Goal: Task Accomplishment & Management: Manage account settings

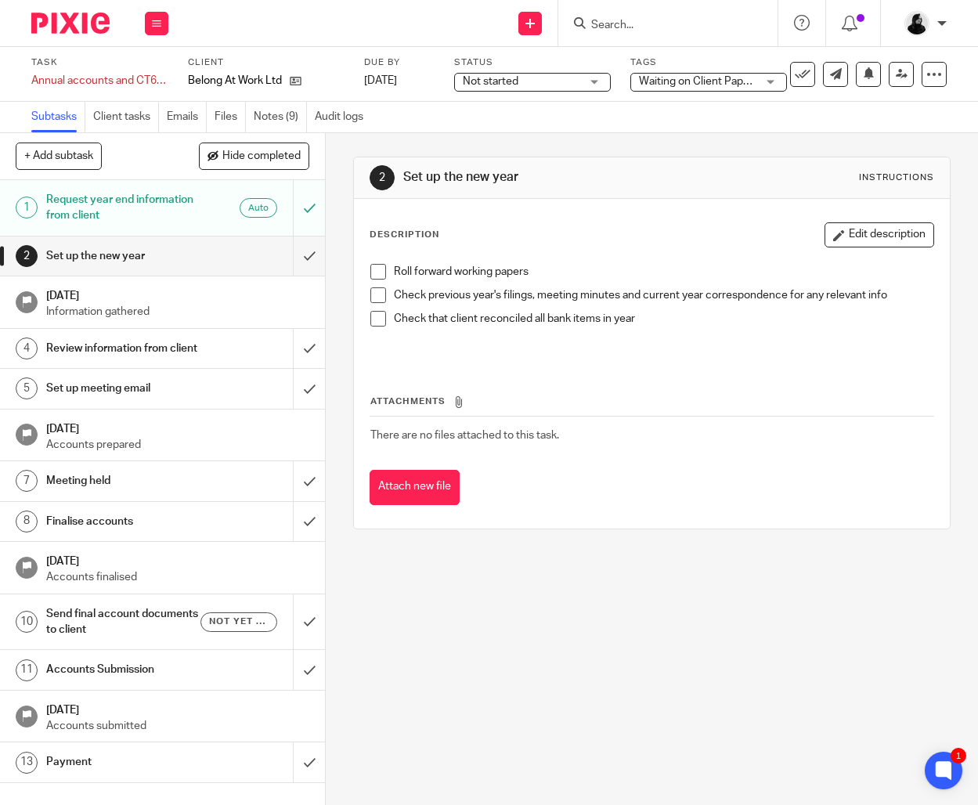
click at [630, 19] on input "Search" at bounding box center [660, 26] width 141 height 14
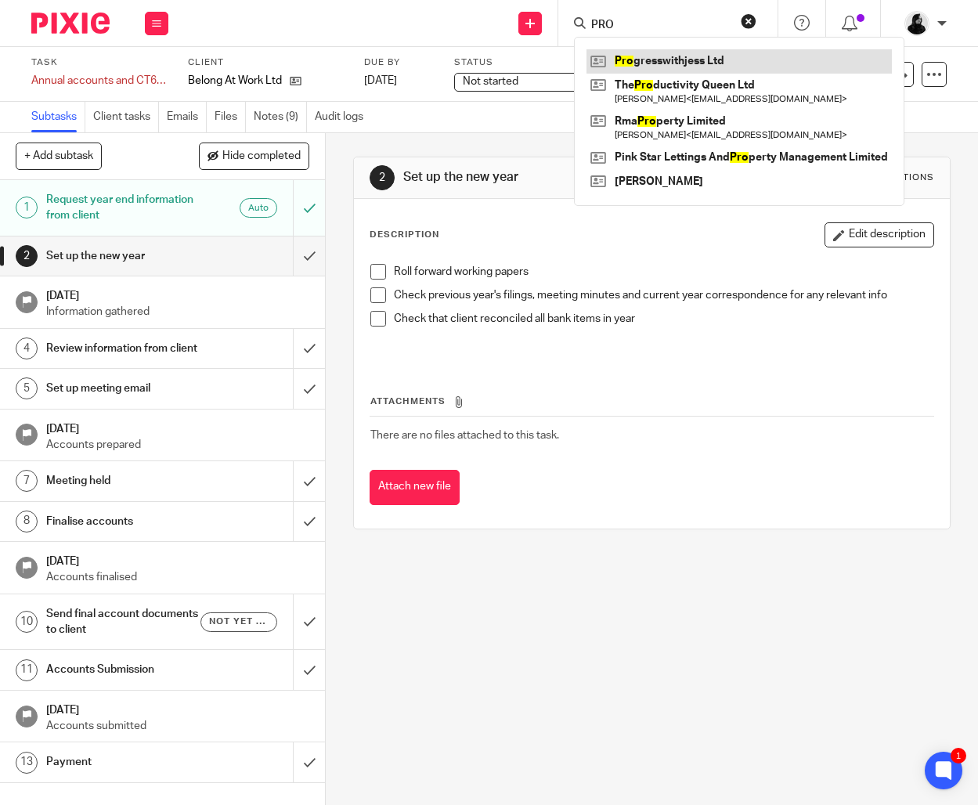
type input "PRO"
click at [650, 59] on link at bounding box center [739, 60] width 305 height 23
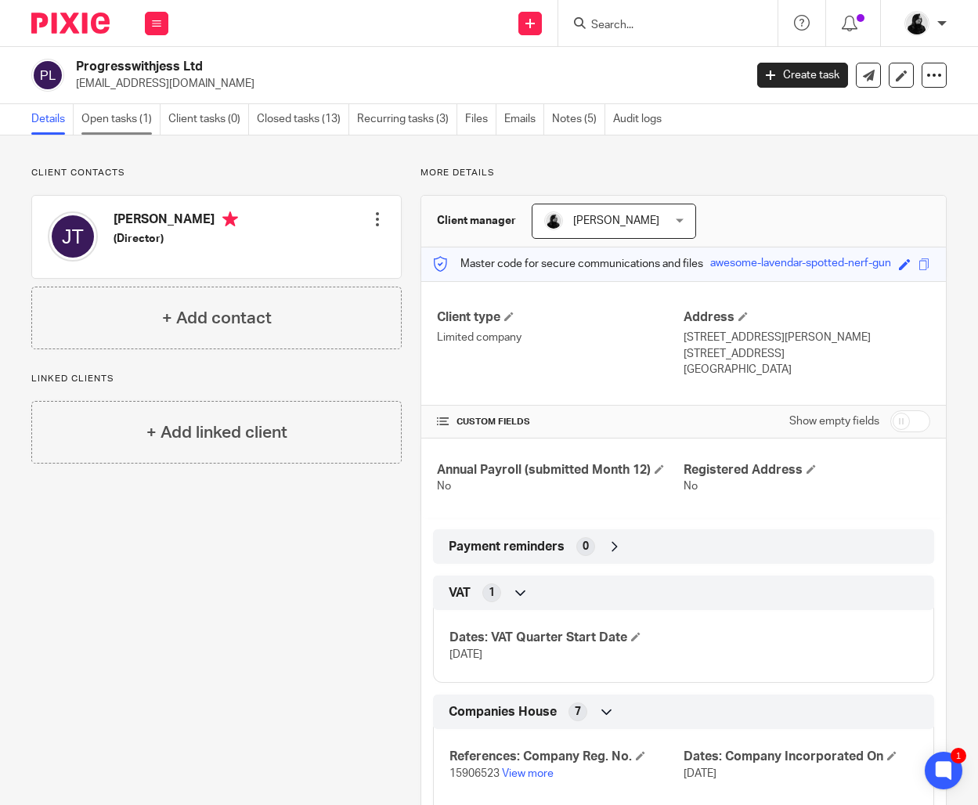
click at [114, 121] on link "Open tasks (1)" at bounding box center [120, 119] width 79 height 31
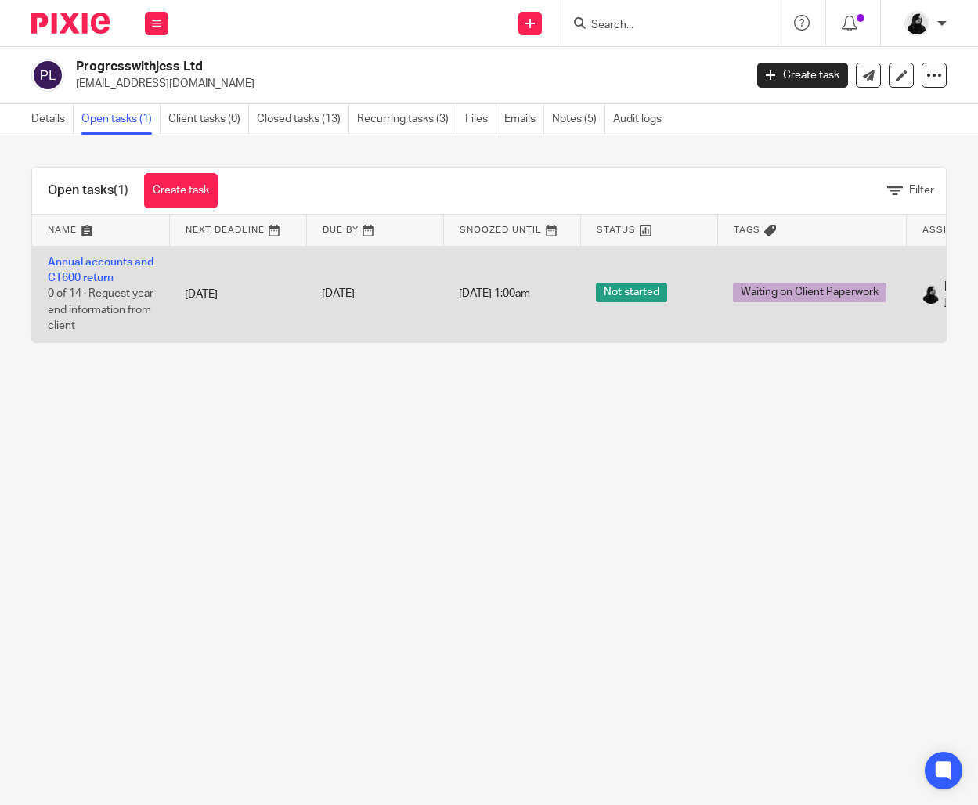
click at [107, 269] on td "Annual accounts and CT600 return 0 of 14 · Request year end information from cl…" at bounding box center [100, 294] width 137 height 96
drag, startPoint x: 97, startPoint y: 276, endPoint x: 152, endPoint y: 271, distance: 55.0
click at [97, 276] on link "Annual accounts and CT600 return" at bounding box center [101, 270] width 106 height 27
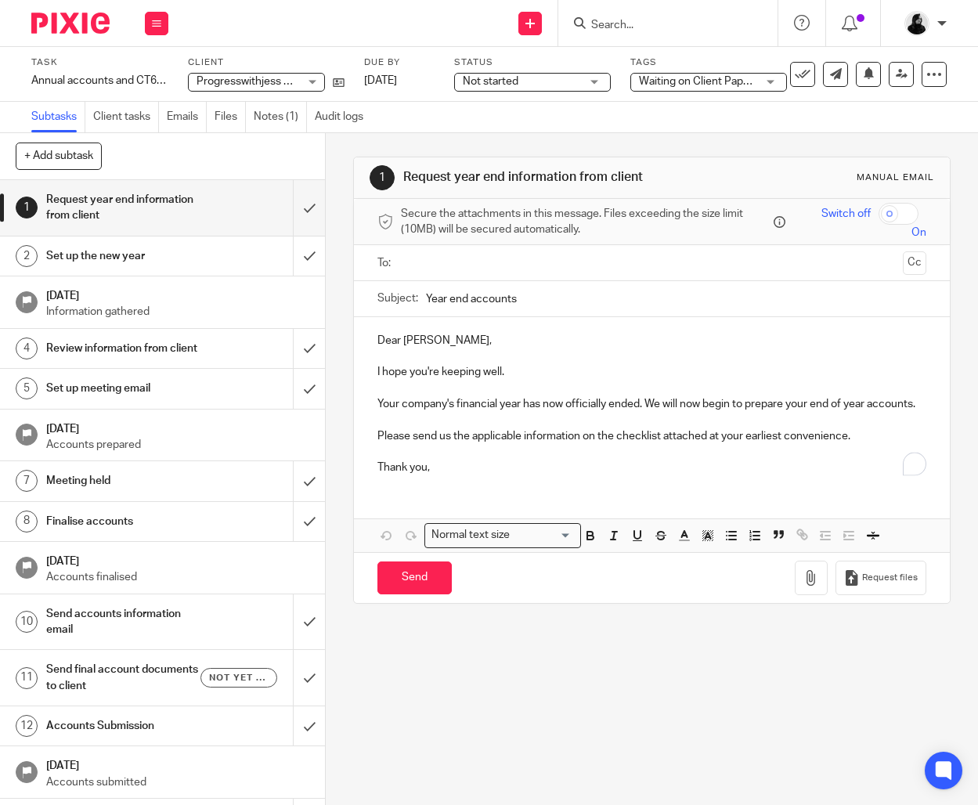
drag, startPoint x: 294, startPoint y: 120, endPoint x: 291, endPoint y: 146, distance: 26.8
click at [293, 120] on link "Notes (1)" at bounding box center [280, 117] width 53 height 31
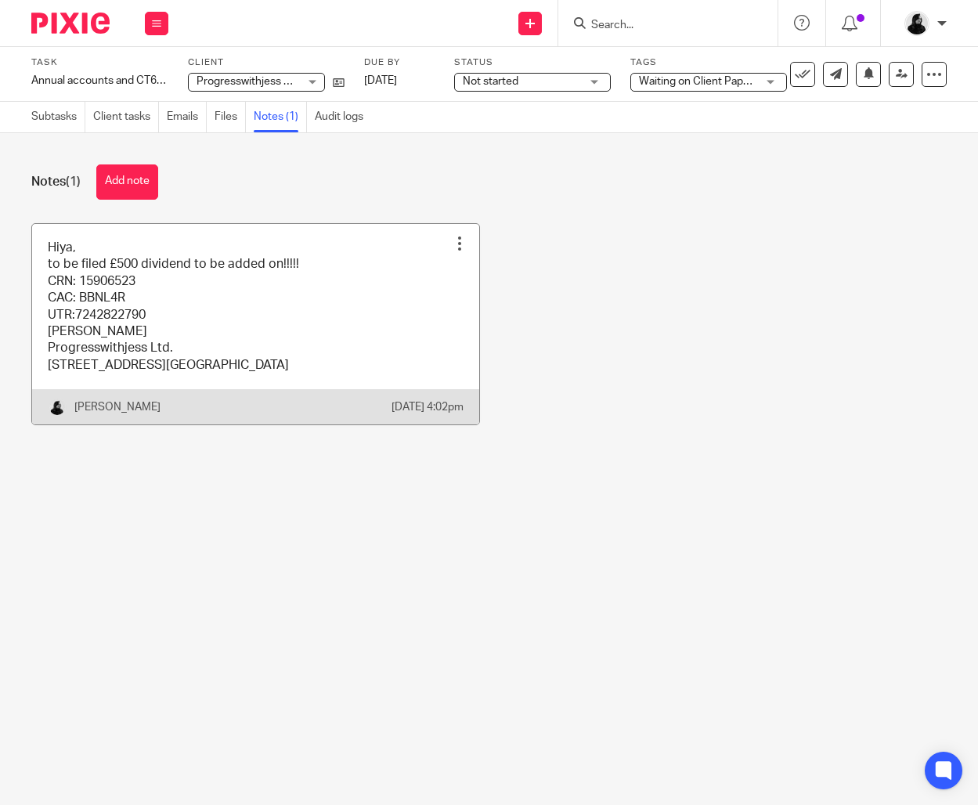
click at [191, 316] on link at bounding box center [255, 324] width 447 height 201
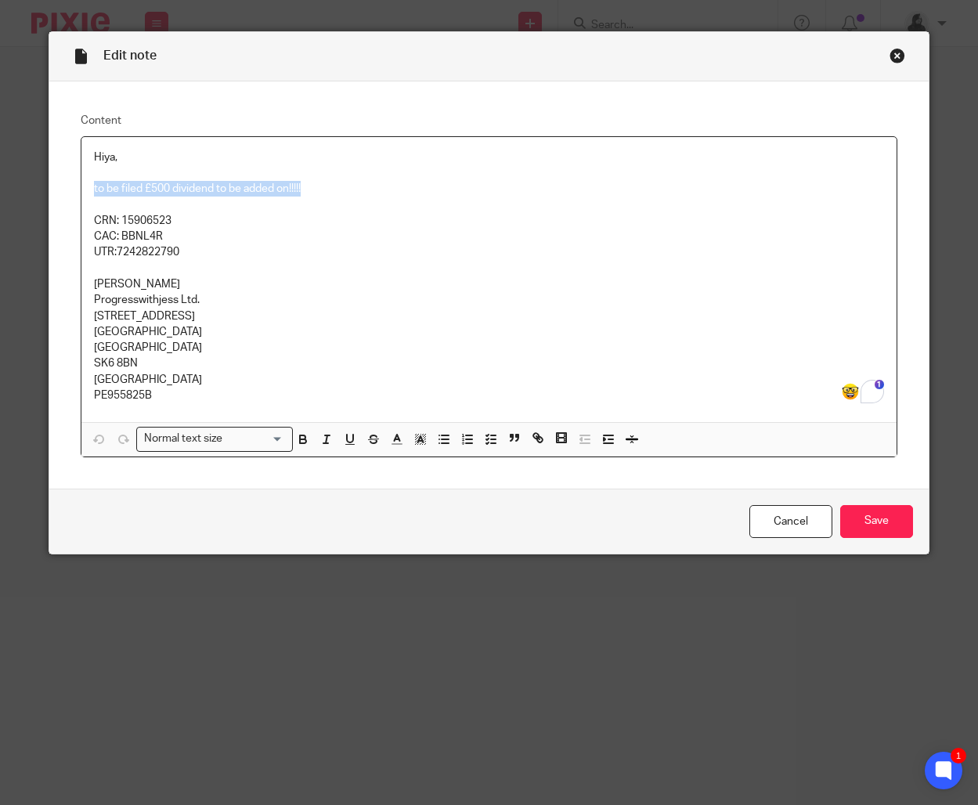
drag, startPoint x: 331, startPoint y: 187, endPoint x: 29, endPoint y: 190, distance: 302.3
click at [29, 190] on div "Edit note Content Hiya, to be filed £500 dividend to be added on!!!!! CRN: 1590…" at bounding box center [489, 402] width 978 height 805
click at [860, 522] on input "Save" at bounding box center [876, 522] width 73 height 34
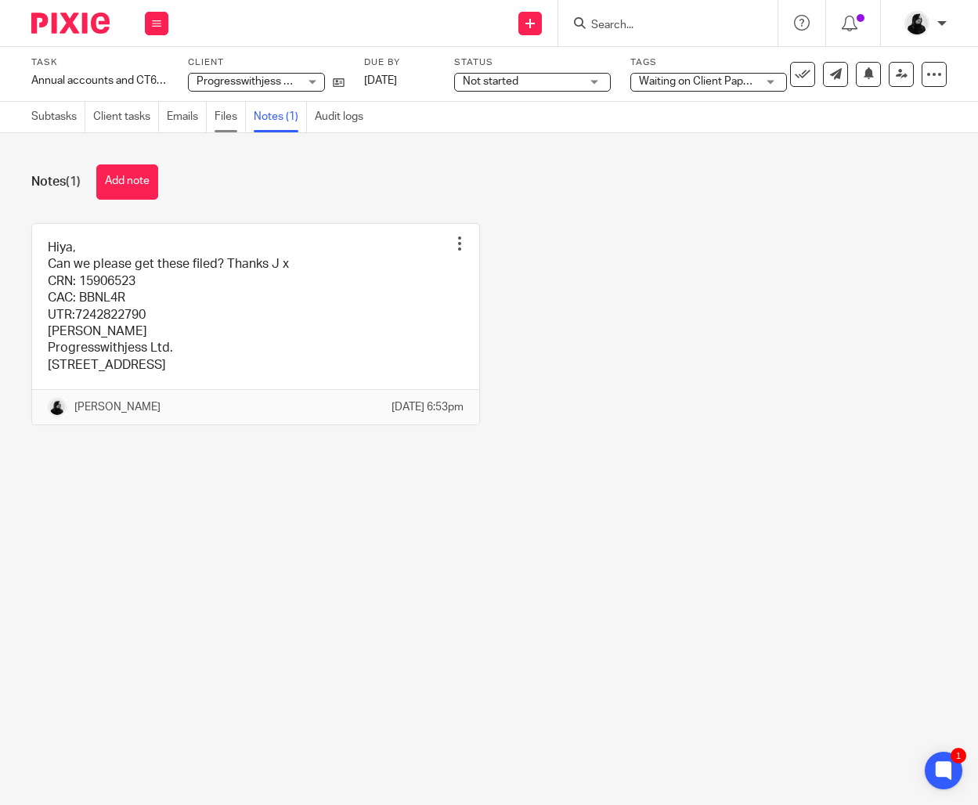
click at [237, 121] on link "Files" at bounding box center [230, 117] width 31 height 31
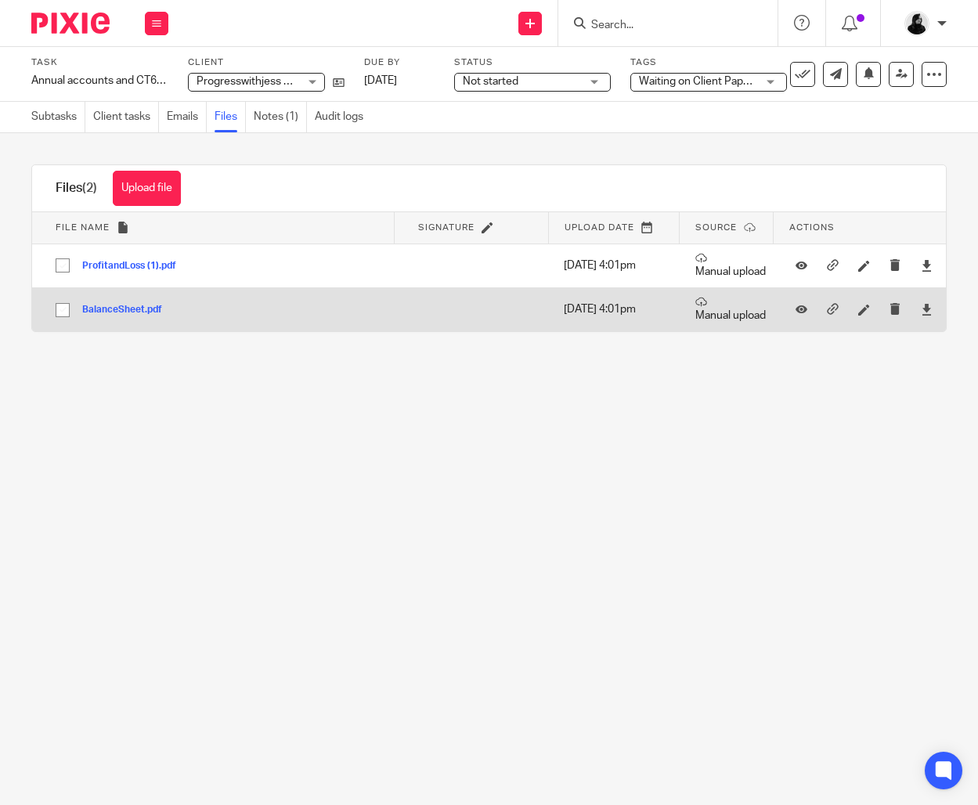
drag, startPoint x: 64, startPoint y: 272, endPoint x: 70, endPoint y: 294, distance: 22.8
click at [64, 272] on input "checkbox" at bounding box center [63, 266] width 30 height 30
checkbox input "true"
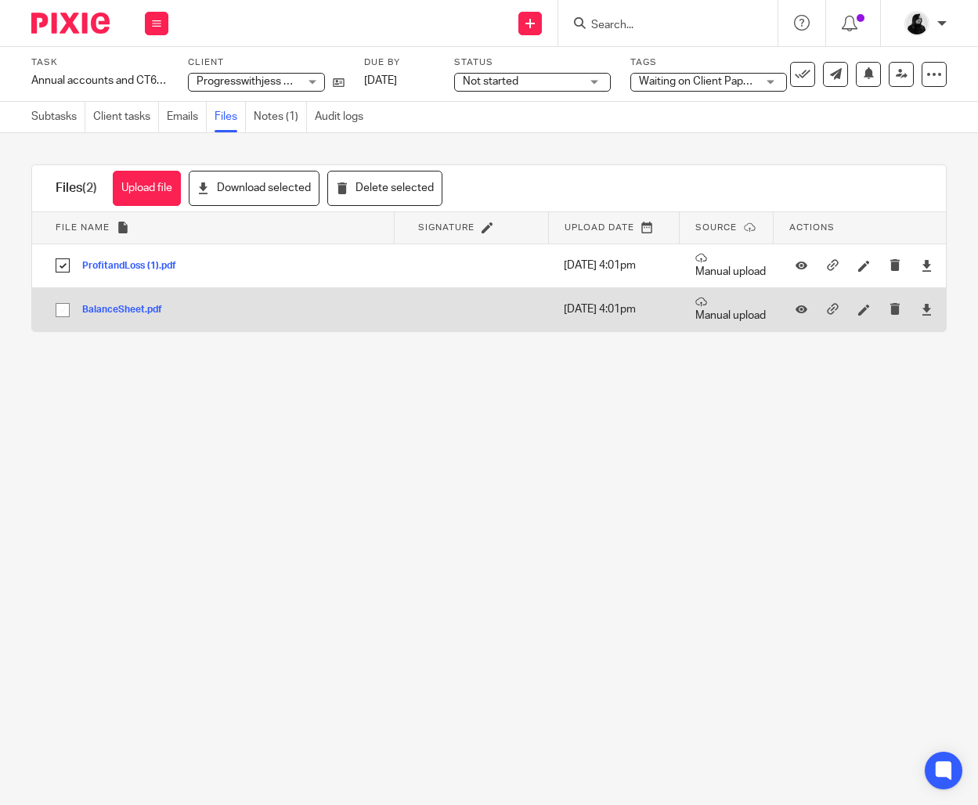
click at [70, 307] on input "checkbox" at bounding box center [63, 310] width 30 height 30
checkbox input "true"
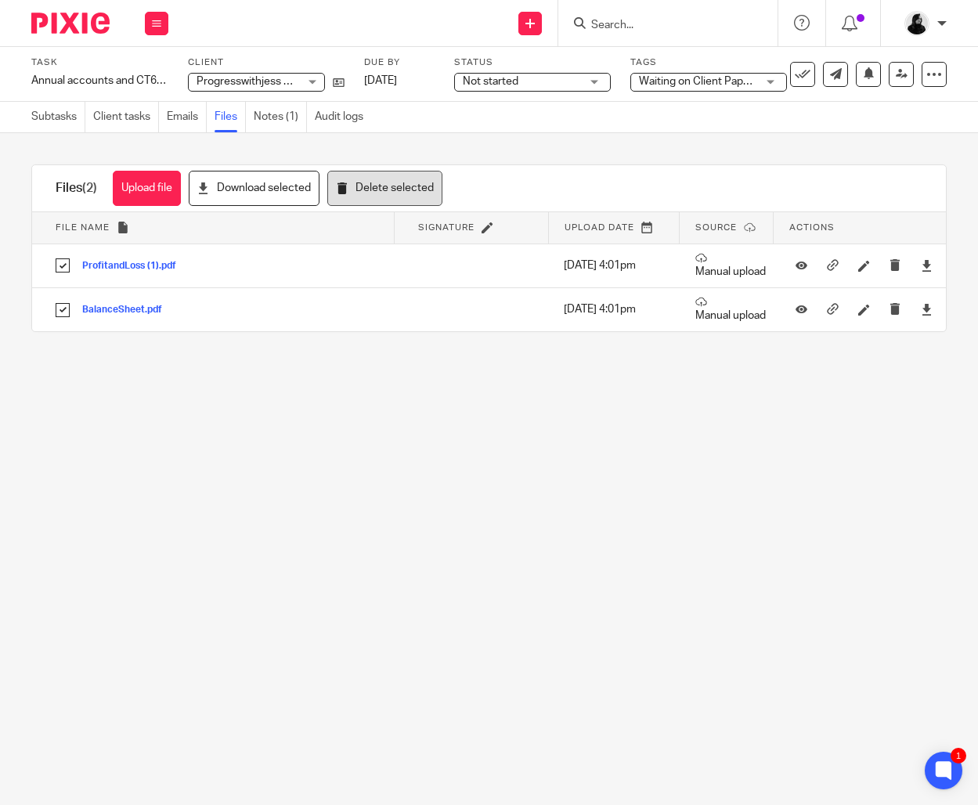
click at [388, 197] on button "Delete selected" at bounding box center [384, 188] width 115 height 35
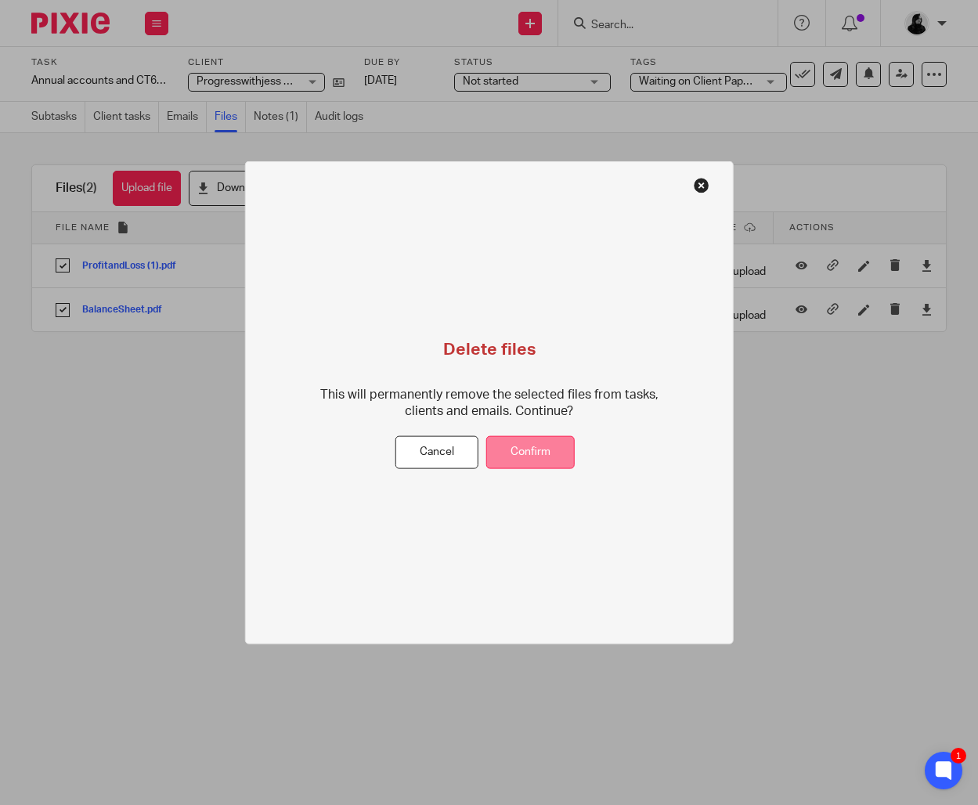
click at [507, 456] on button "Confirm" at bounding box center [530, 452] width 88 height 34
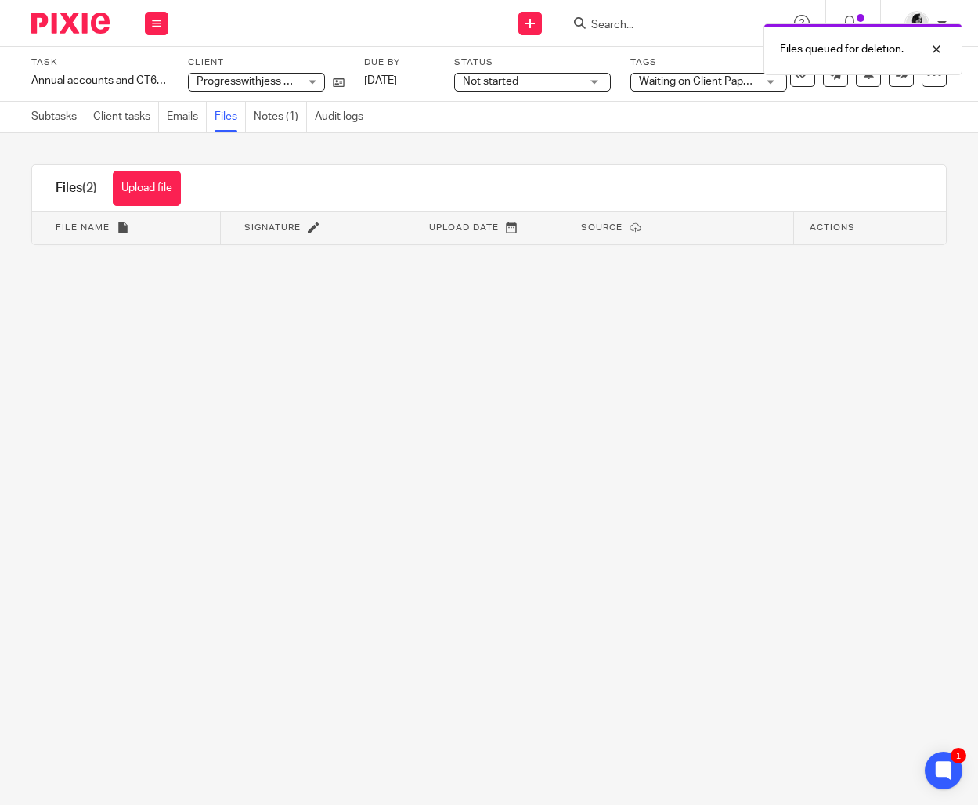
drag, startPoint x: 159, startPoint y: 172, endPoint x: 215, endPoint y: 172, distance: 55.6
click at [159, 173] on button "Upload file" at bounding box center [147, 188] width 68 height 35
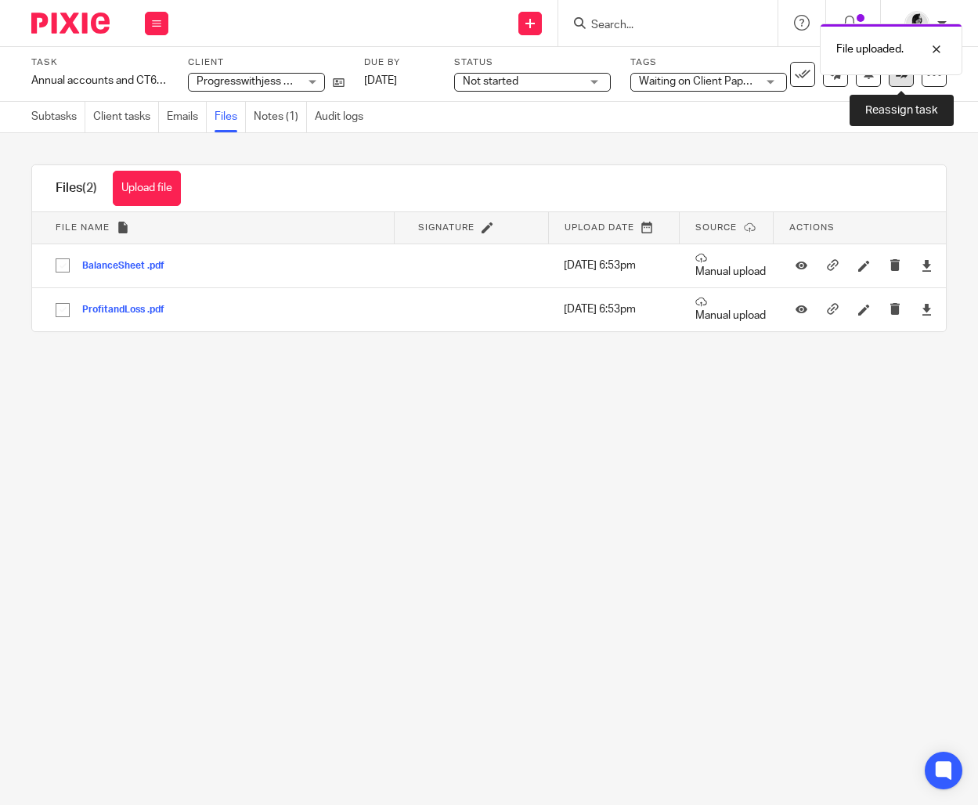
click at [904, 78] on icon at bounding box center [902, 74] width 12 height 12
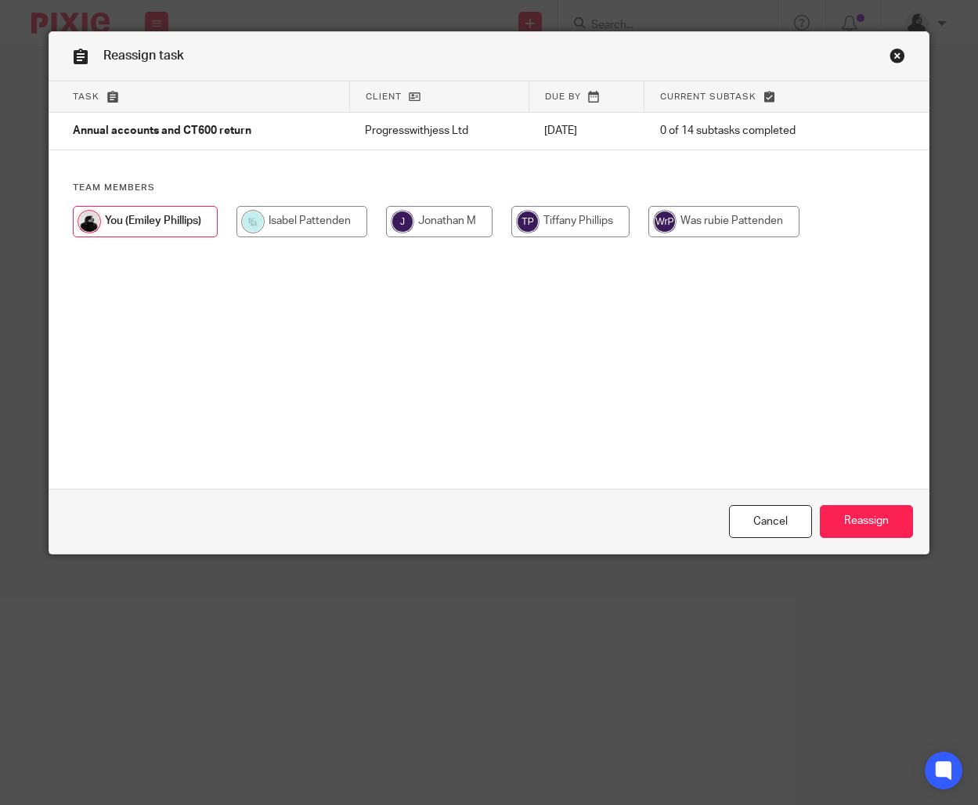
click at [439, 233] on input "radio" at bounding box center [439, 221] width 107 height 31
radio input "true"
click at [888, 512] on input "Reassign" at bounding box center [866, 522] width 93 height 34
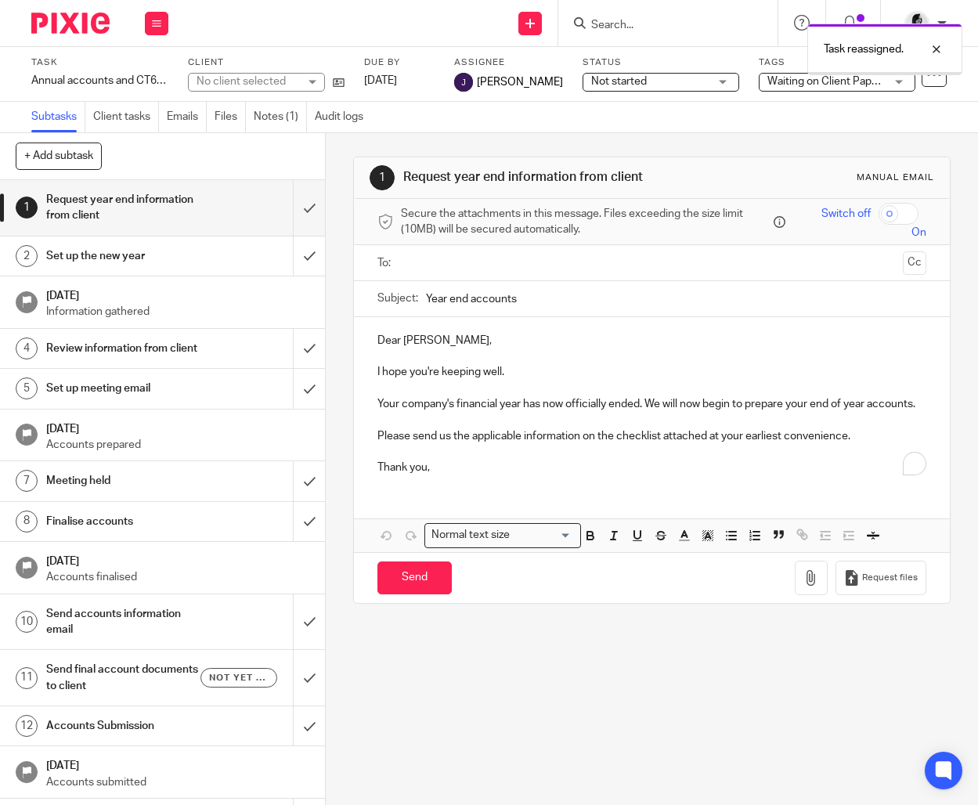
click at [681, 87] on div "Not started Not started" at bounding box center [661, 82] width 157 height 19
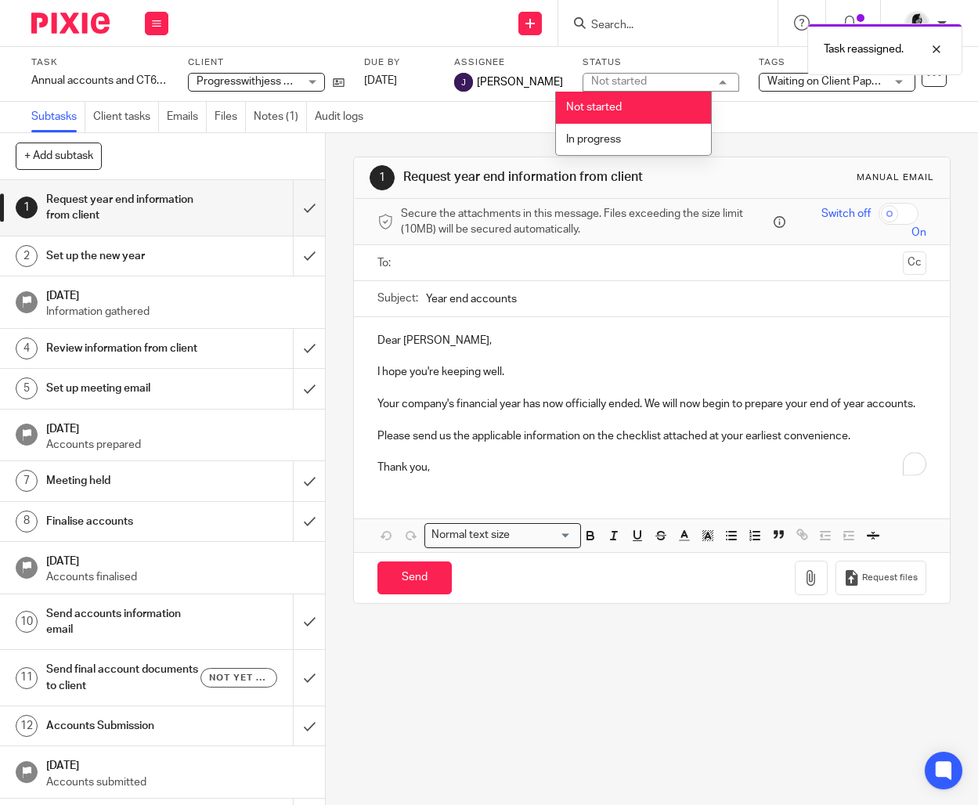
click at [639, 92] on li "Not started" at bounding box center [633, 108] width 155 height 32
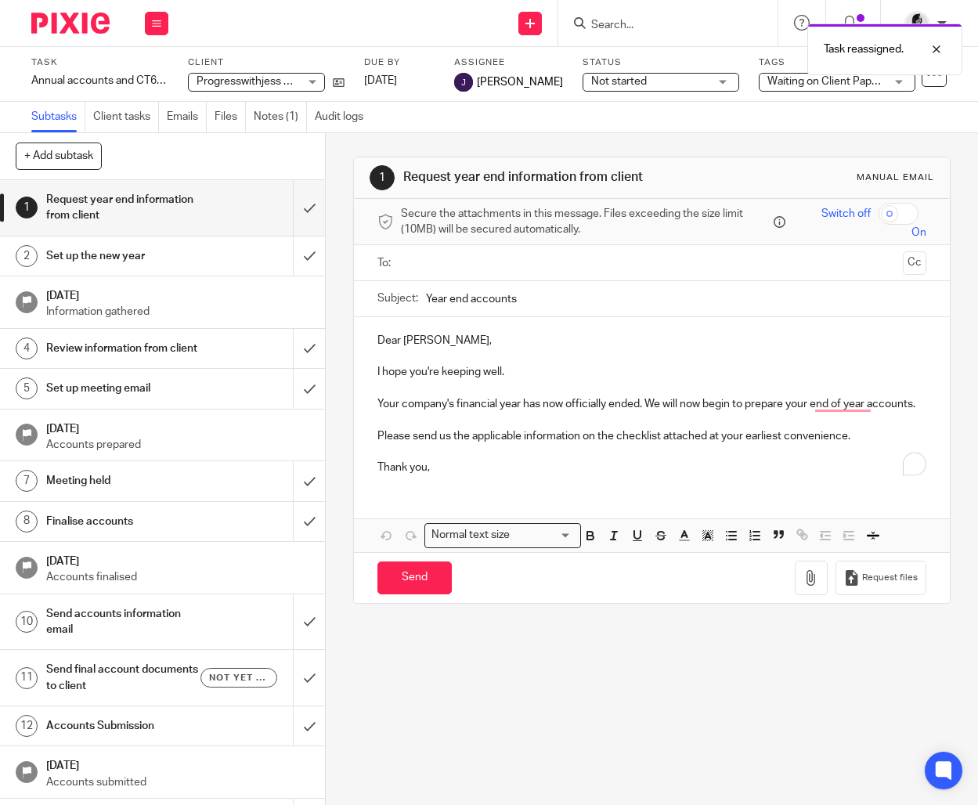
click at [791, 91] on div "Waiting on Client Paperwork" at bounding box center [837, 82] width 157 height 19
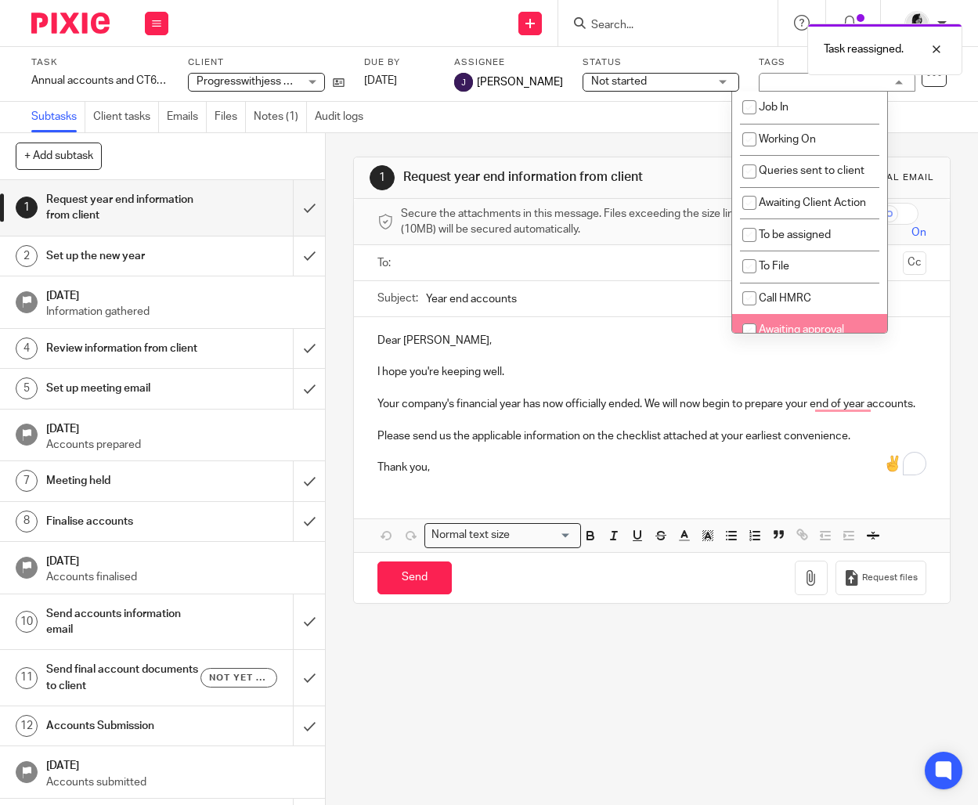
scroll to position [133, 0]
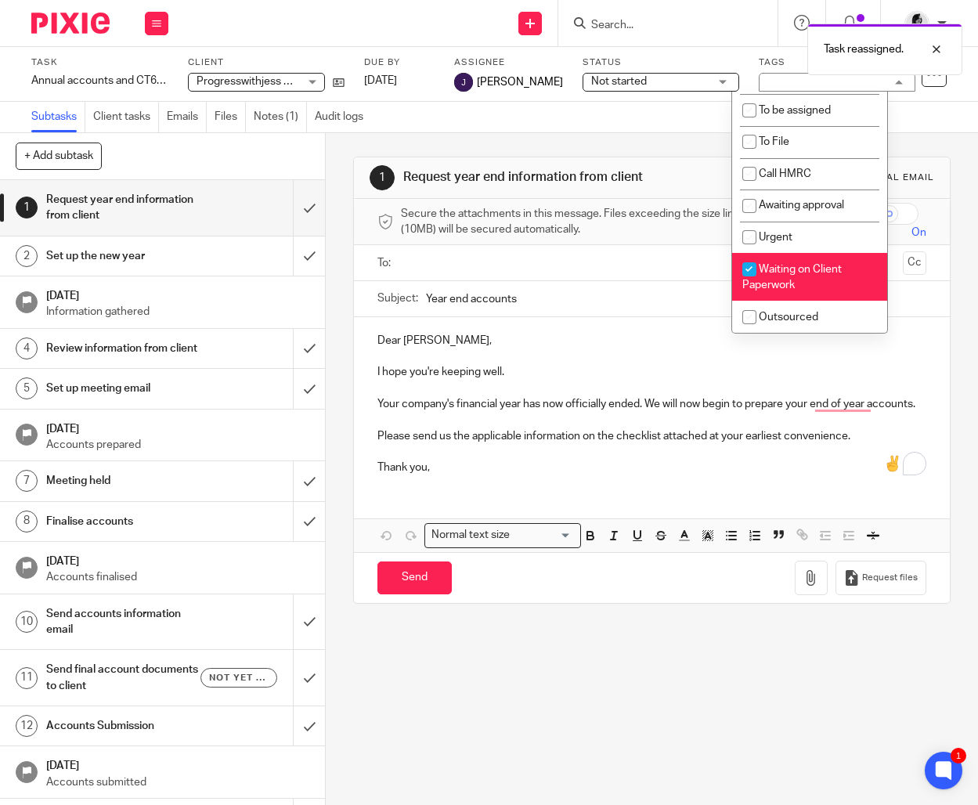
click at [803, 283] on li "Waiting on Client Paperwork" at bounding box center [809, 277] width 155 height 48
checkbox input "false"
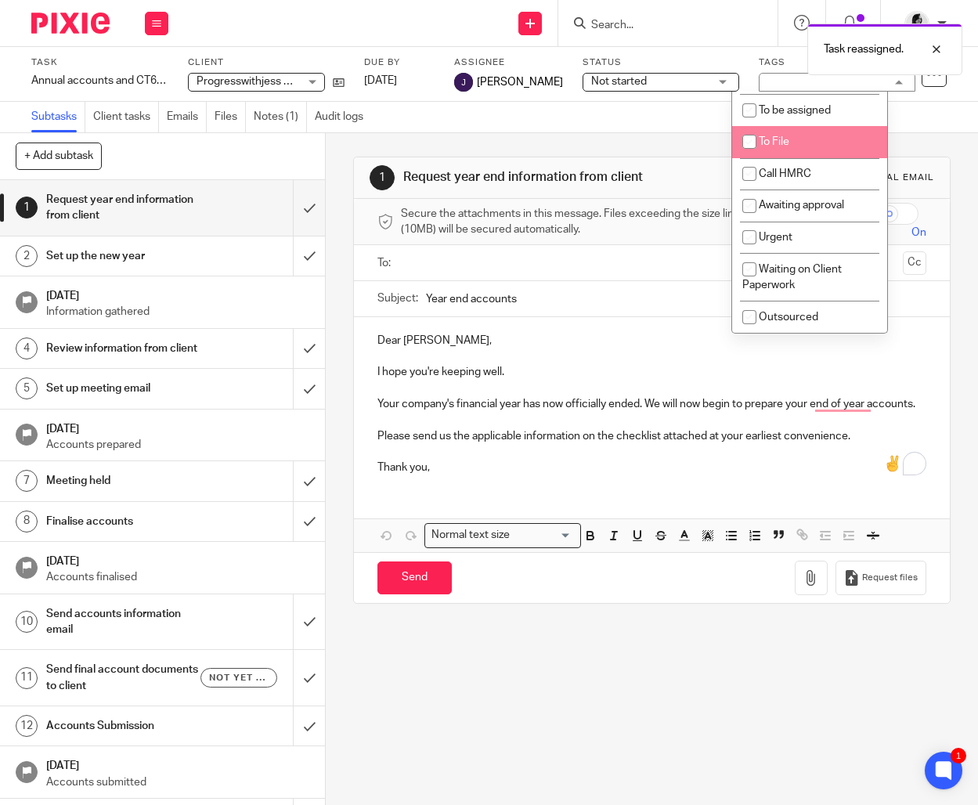
drag, startPoint x: 782, startPoint y: 134, endPoint x: 835, endPoint y: 219, distance: 100.6
click at [782, 136] on span "To File" at bounding box center [774, 141] width 31 height 11
checkbox input "true"
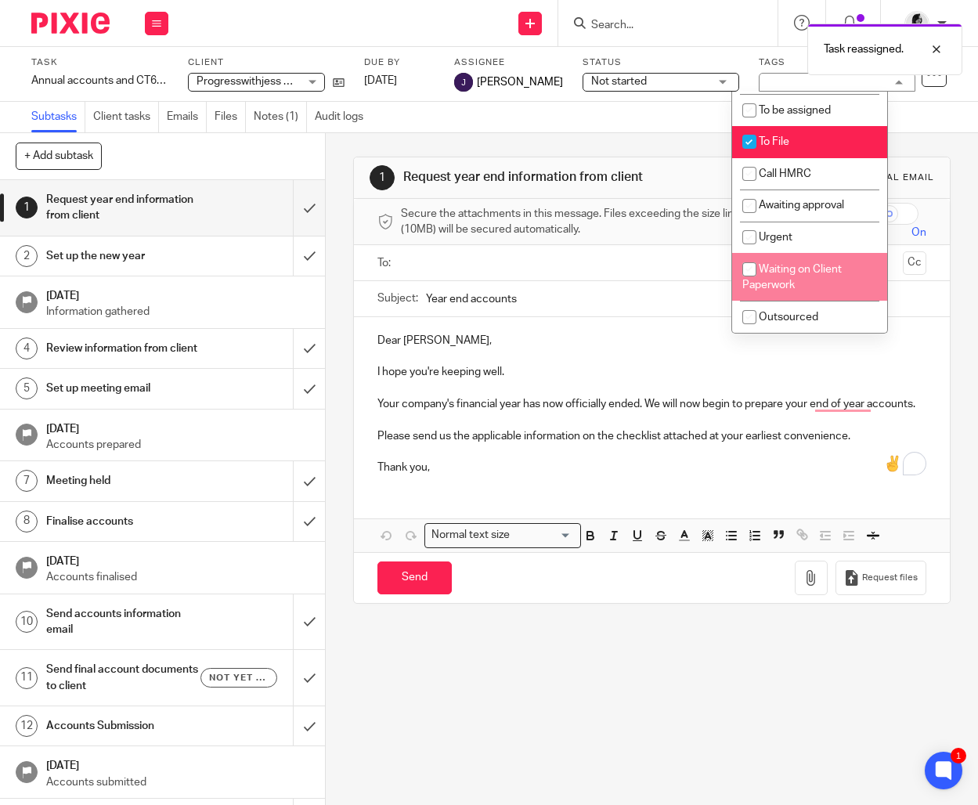
click at [713, 731] on div "1 Request year end information from client Manual email Secure the attachments …" at bounding box center [652, 469] width 652 height 672
